Goal: Information Seeking & Learning: Learn about a topic

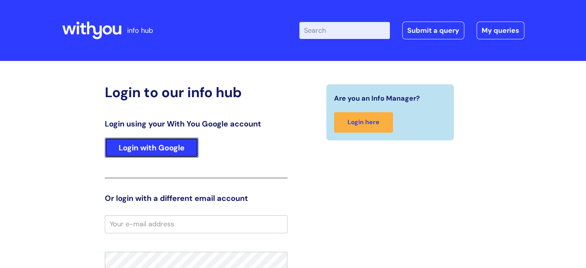
click at [182, 152] on link "Login with Google" at bounding box center [152, 148] width 94 height 20
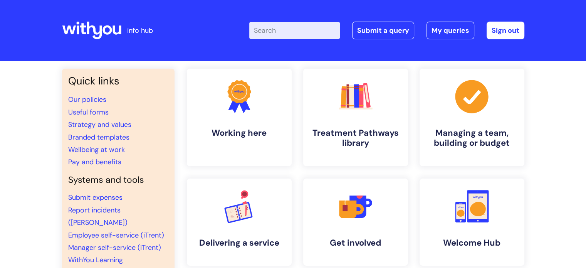
click at [293, 33] on input "Enter your search term here..." at bounding box center [294, 30] width 91 height 17
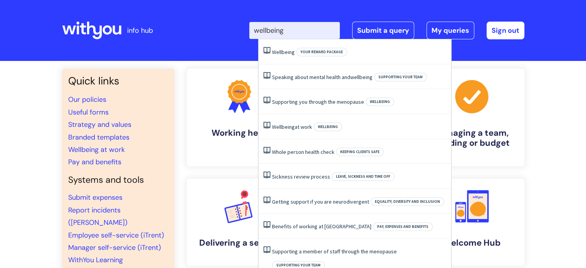
type input "wellbeing"
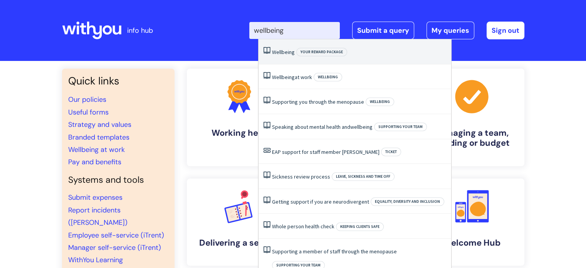
click at [286, 52] on span "Wellbeing" at bounding box center [283, 52] width 23 height 7
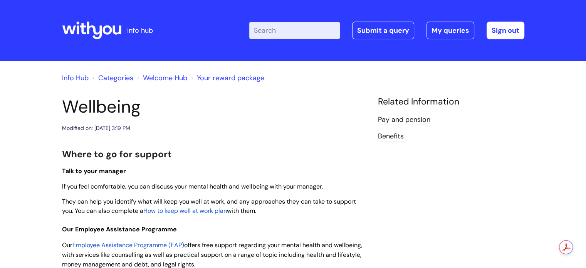
click at [196, 212] on span "How to keep well at work plan" at bounding box center [185, 211] width 84 height 8
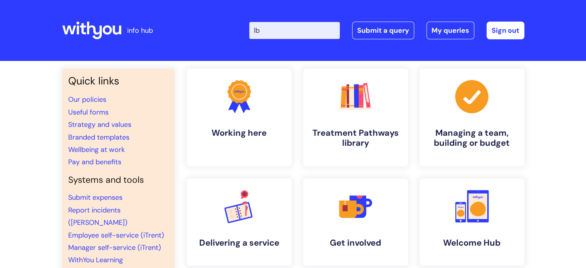
type input "l"
type input "Wellbeing"
click button "Search" at bounding box center [0, 0] width 0 height 0
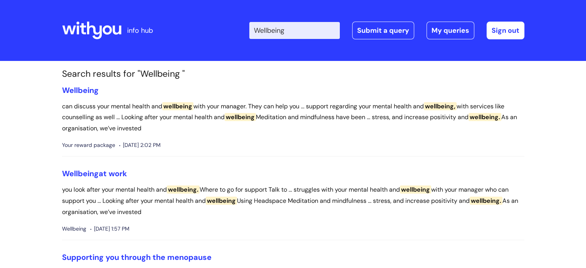
click at [315, 19] on div "Enter your search term here... Wellbeing Search Submit a query My queries Welco…" at bounding box center [351, 30] width 348 height 45
click at [302, 32] on input "Wellbeing" at bounding box center [294, 30] width 91 height 17
type input "W"
type input "well"
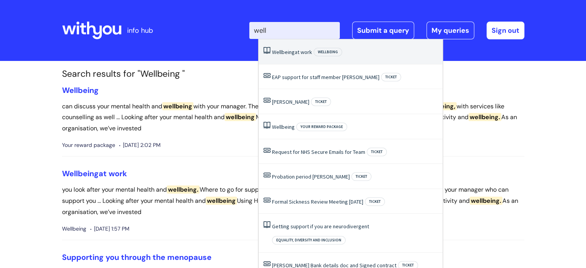
click at [304, 57] on li "Wellbeing at work Wellbeing" at bounding box center [351, 51] width 184 height 25
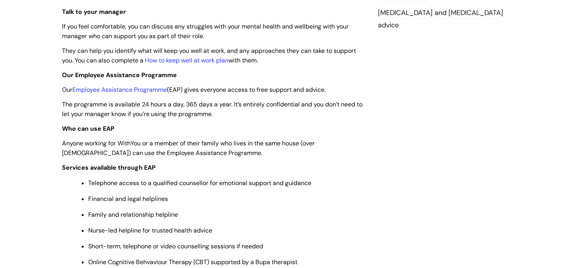
scroll to position [245, 0]
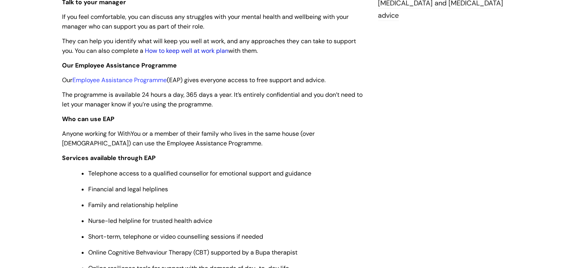
click at [202, 50] on link "How to keep well at work plan" at bounding box center [187, 51] width 84 height 8
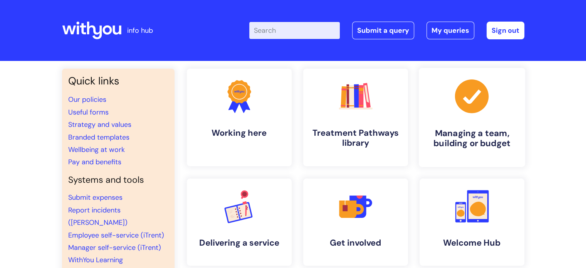
click at [450, 119] on link ".cls-1{fill:#a53144;stroke-width:0px;} Managing a team, building or budget" at bounding box center [471, 117] width 106 height 99
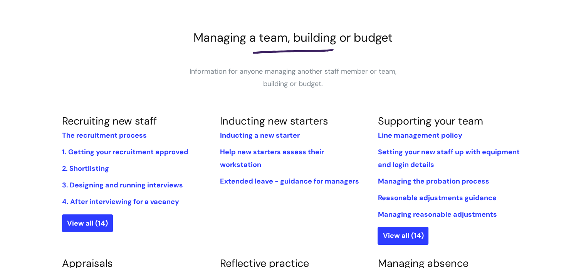
scroll to position [84, 0]
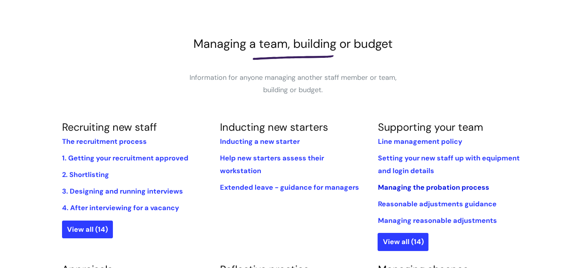
click at [423, 187] on link "Managing the probation process" at bounding box center [433, 187] width 111 height 9
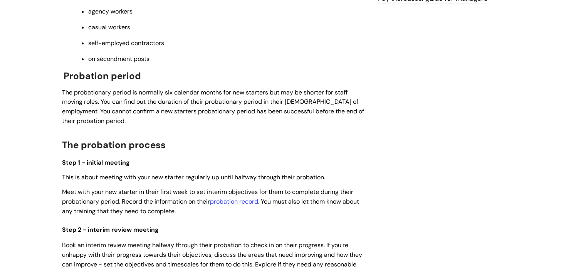
scroll to position [367, 0]
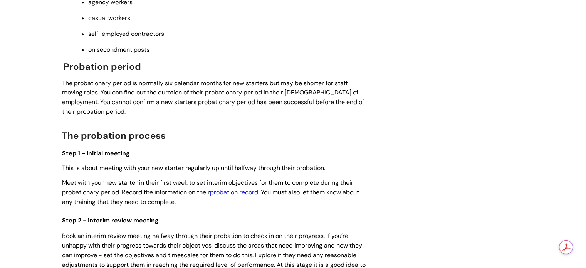
click at [252, 193] on link "probation record" at bounding box center [234, 192] width 48 height 8
